Goal: Task Accomplishment & Management: Use online tool/utility

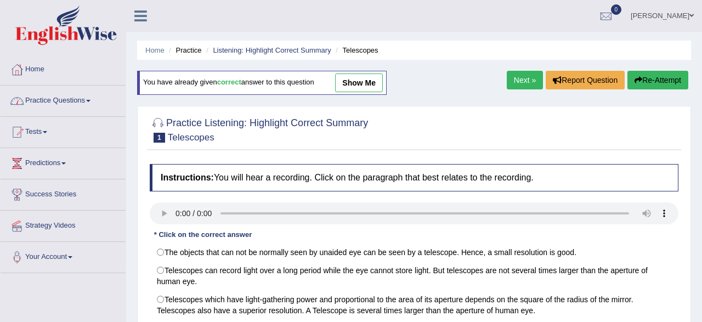
click at [82, 100] on link "Practice Questions" at bounding box center [63, 99] width 125 height 27
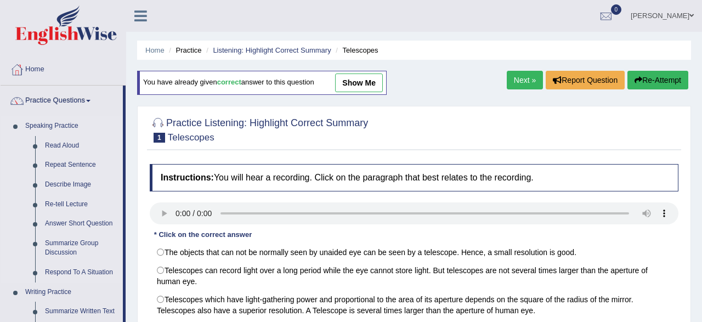
click at [116, 122] on link "Speaking Practice" at bounding box center [71, 126] width 103 height 20
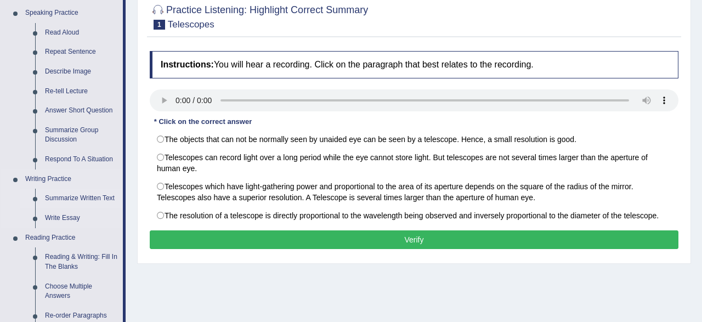
scroll to position [114, 0]
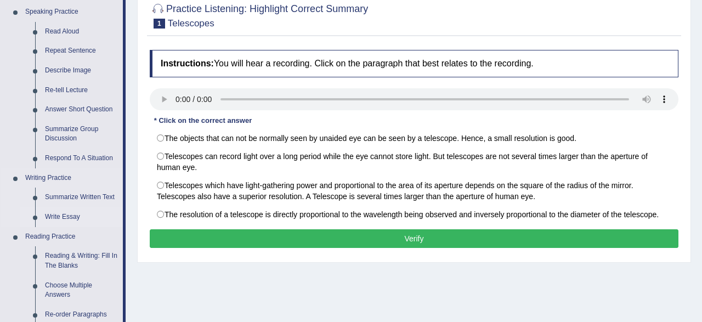
click at [77, 216] on link "Write Essay" at bounding box center [81, 217] width 83 height 20
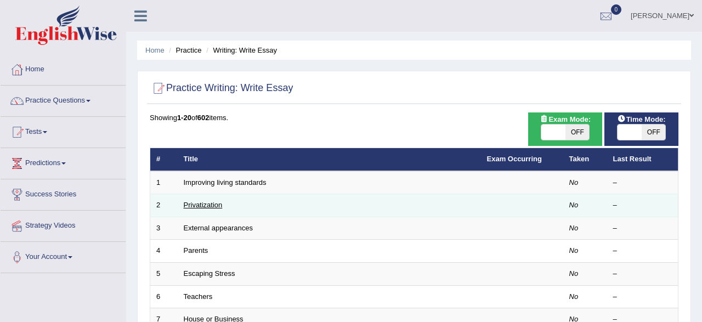
click at [208, 204] on link "Privatization" at bounding box center [203, 205] width 39 height 8
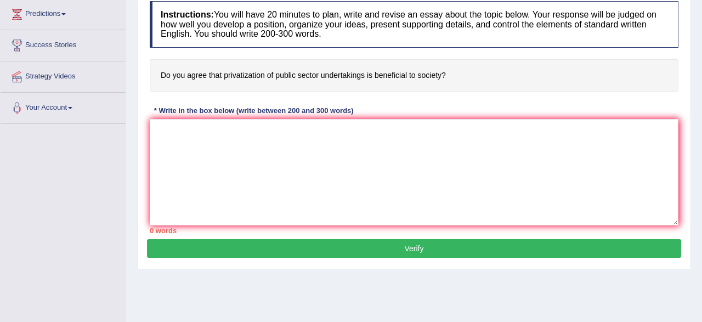
scroll to position [171, 0]
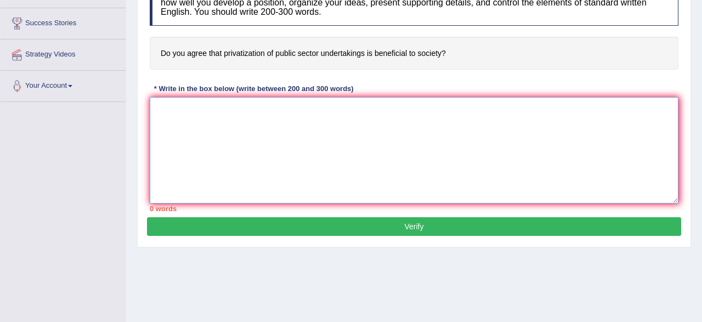
click at [193, 117] on textarea at bounding box center [414, 150] width 529 height 106
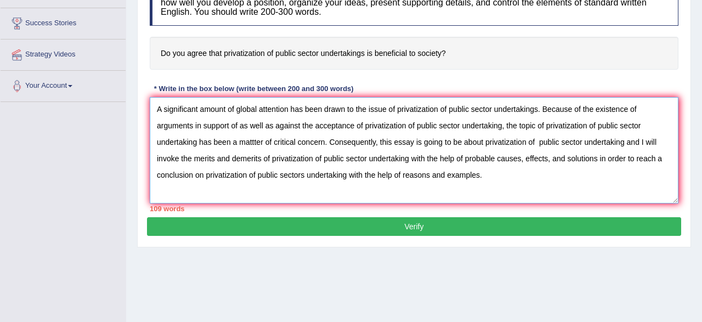
scroll to position [46, 0]
click at [157, 158] on textarea "A significant amount of global attention has been drawn to the issue of privati…" at bounding box center [414, 150] width 529 height 106
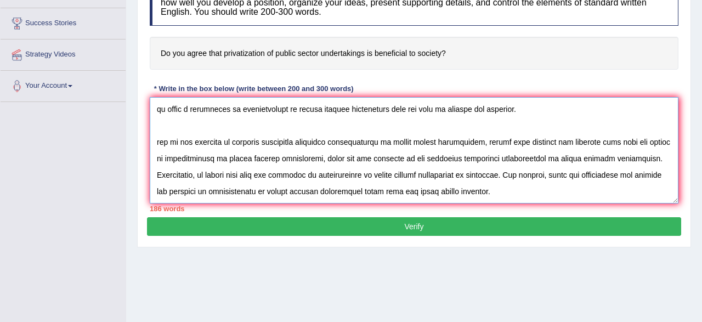
scroll to position [108, 0]
click at [156, 171] on textarea at bounding box center [414, 150] width 529 height 106
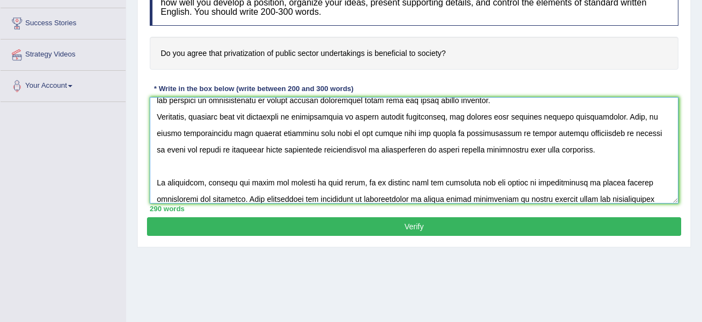
scroll to position [173, 0]
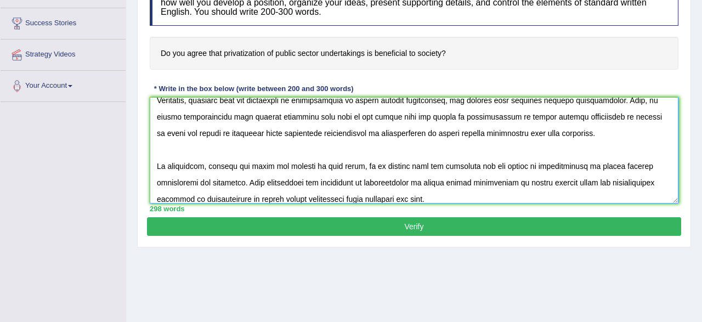
type textarea "A significant amount of global attention has been drawn to the issue of privati…"
click at [253, 222] on button "Verify" at bounding box center [414, 226] width 534 height 19
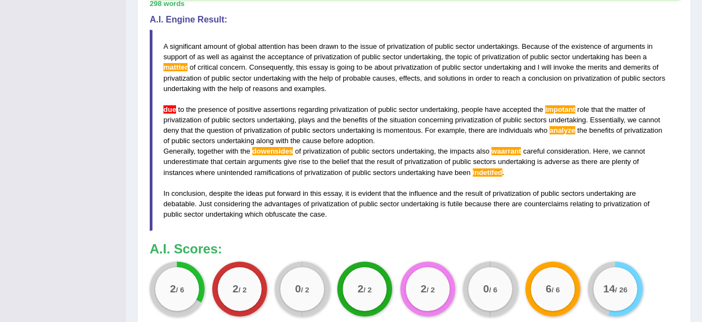
scroll to position [342, 0]
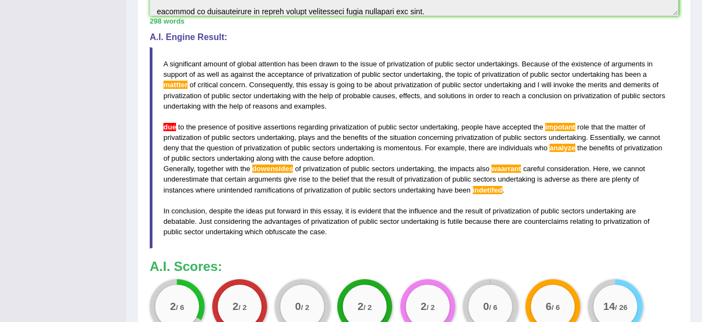
click at [265, 166] on span "d o w e n s i d e s" at bounding box center [272, 169] width 41 height 8
click at [264, 169] on span "d o w e n s i d e s" at bounding box center [272, 169] width 41 height 8
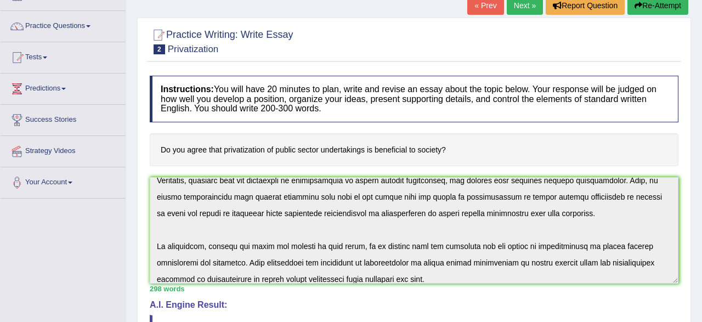
scroll to position [0, 0]
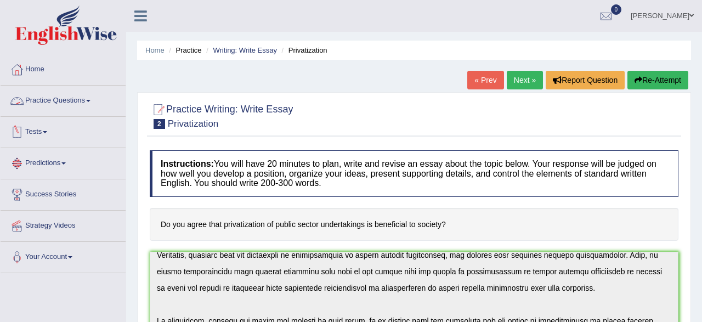
click at [49, 101] on link "Practice Questions" at bounding box center [63, 99] width 125 height 27
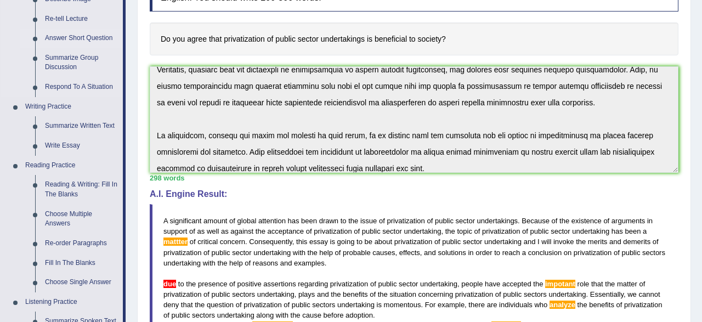
scroll to position [228, 0]
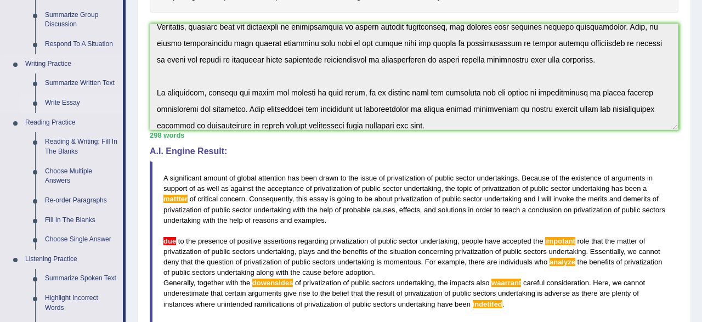
click at [61, 105] on link "Write Essay" at bounding box center [81, 103] width 83 height 20
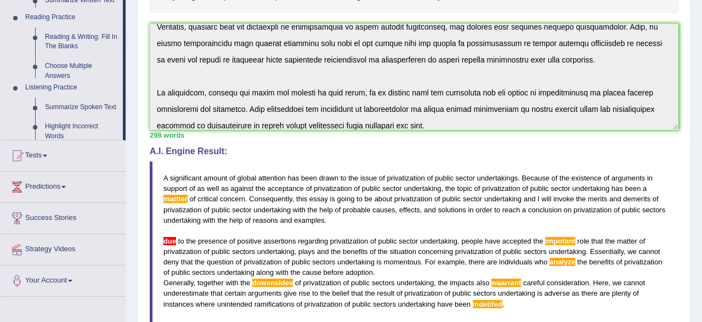
scroll to position [0, 0]
